Goal: Entertainment & Leisure: Consume media (video, audio)

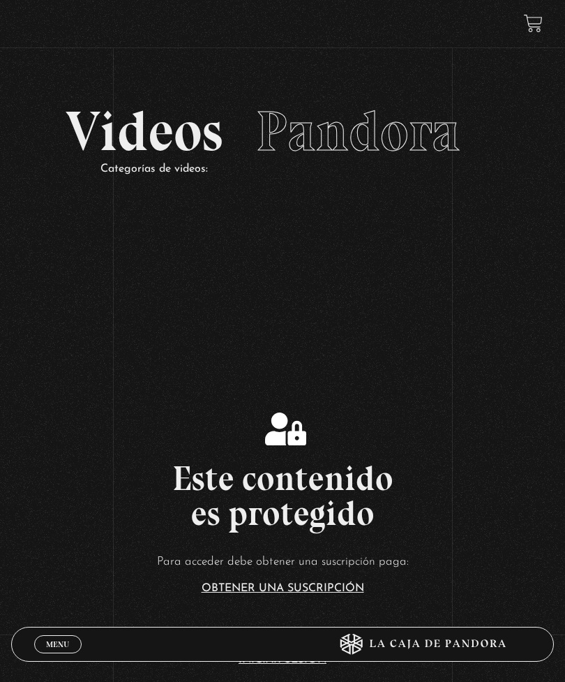
click at [70, 636] on link "Menu Cerrar" at bounding box center [57, 644] width 47 height 18
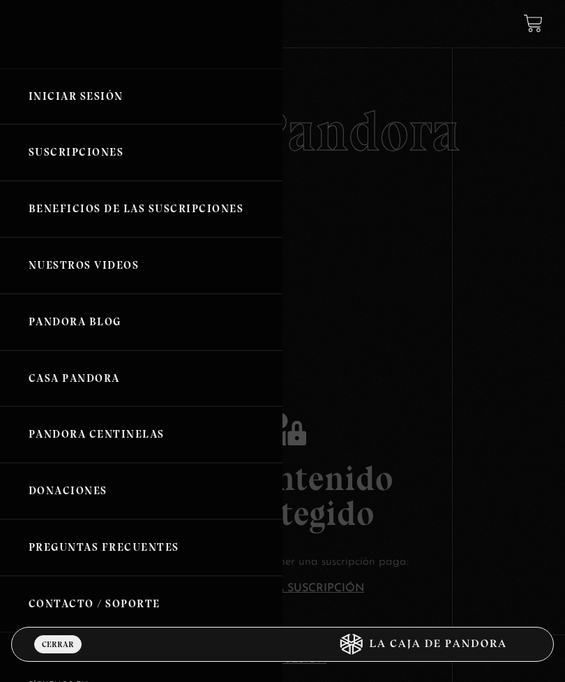
click at [147, 105] on link "Iniciar Sesión" at bounding box center [141, 96] width 283 height 57
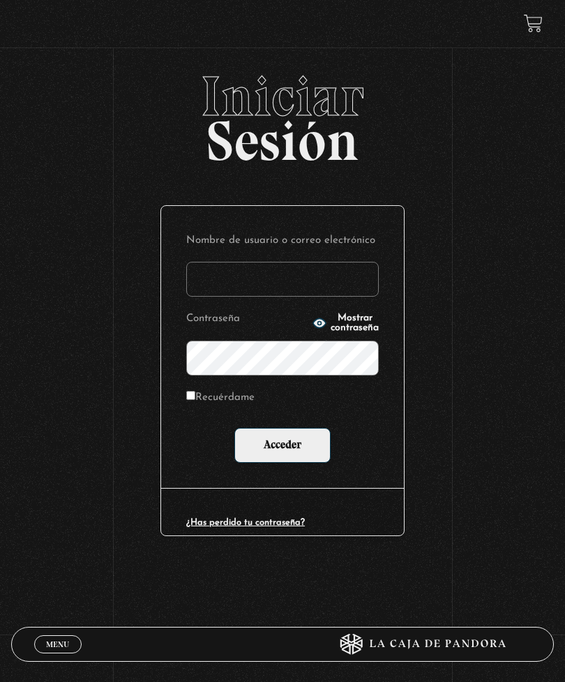
type input "baleskavb@yahoo.com"
click at [283, 448] on input "Acceder" at bounding box center [282, 445] width 96 height 35
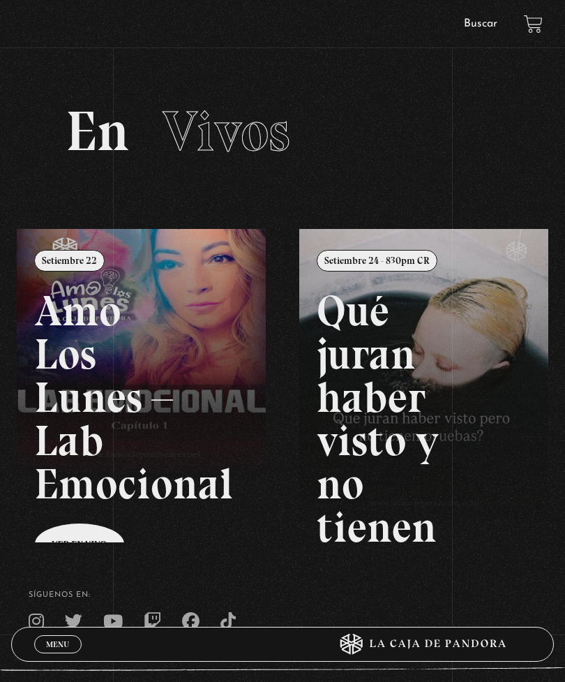
click at [69, 644] on span "Menu" at bounding box center [57, 644] width 23 height 8
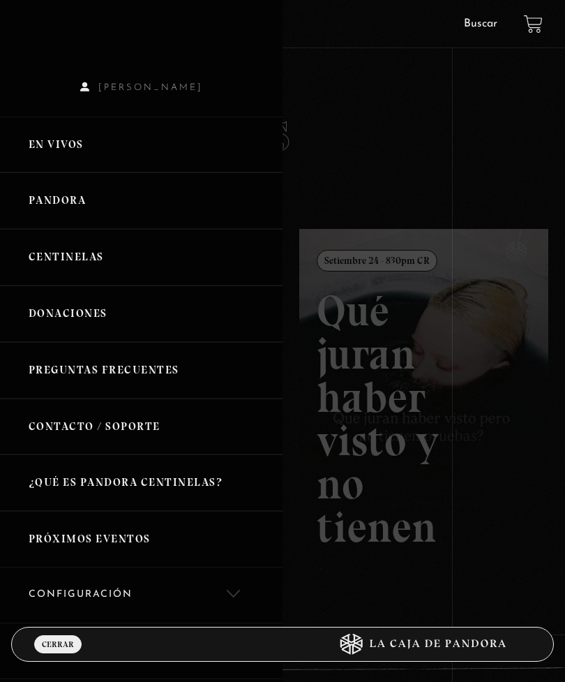
click at [481, 29] on link "Buscar" at bounding box center [480, 23] width 33 height 11
click at [494, 20] on link "Buscar" at bounding box center [480, 23] width 33 height 11
click at [407, 134] on div at bounding box center [282, 341] width 565 height 682
